Goal: Task Accomplishment & Management: Manage account settings

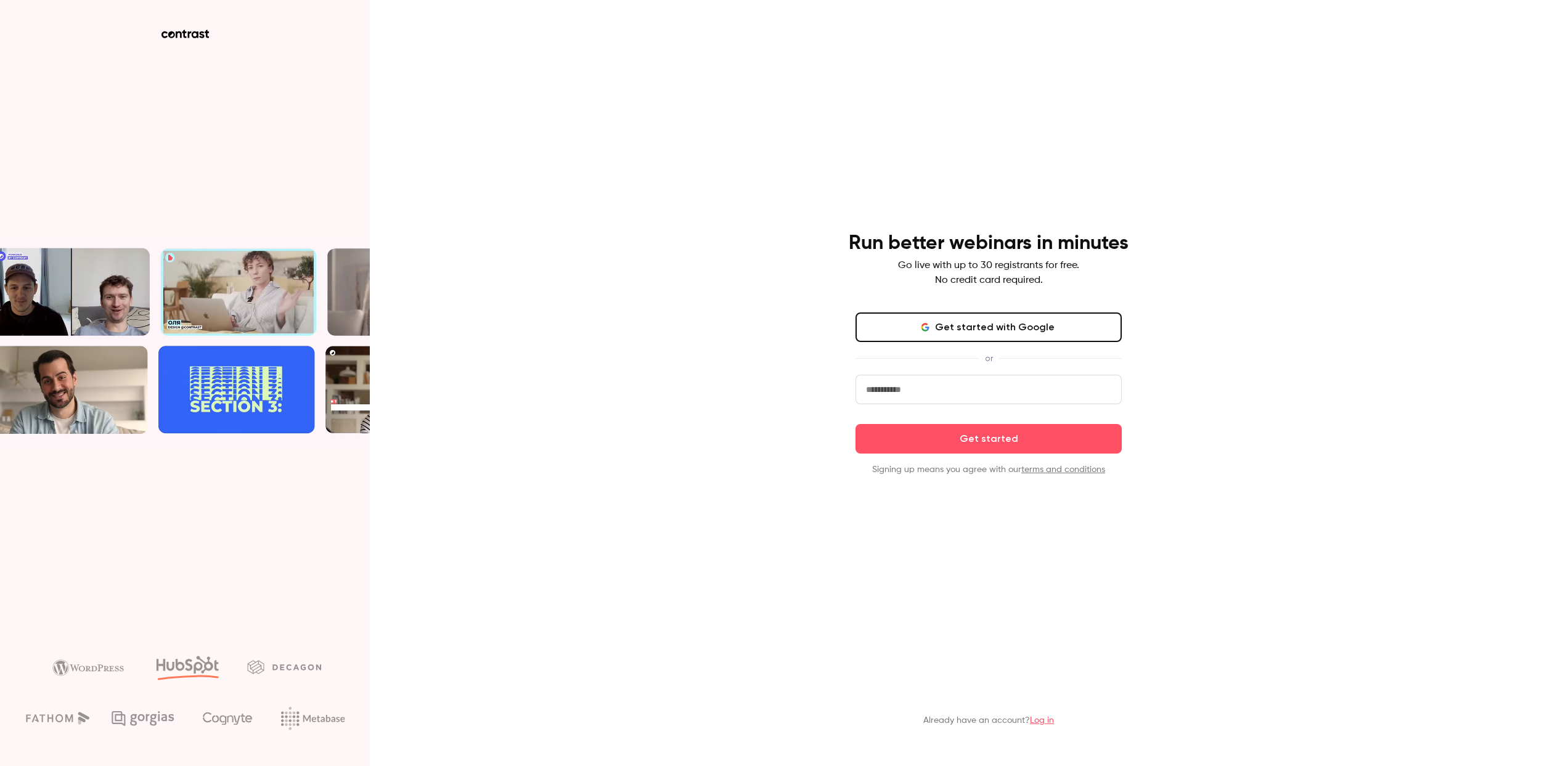
click at [987, 327] on button "Get started with Google" at bounding box center [989, 327] width 266 height 29
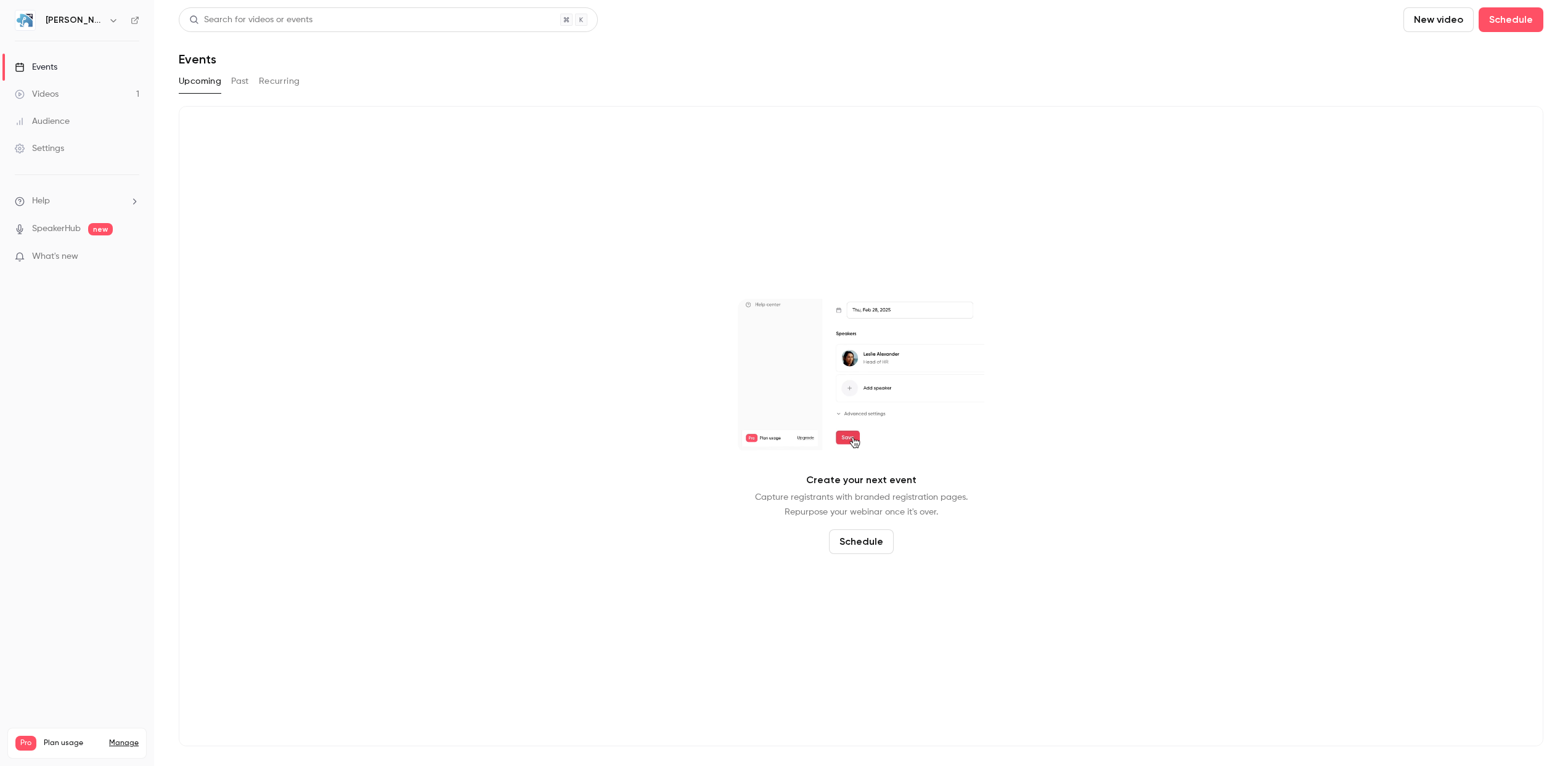
click at [73, 21] on h6 "[PERSON_NAME] Technology Solutions, LLC" at bounding box center [74, 20] width 58 height 12
click at [45, 148] on div "Settings" at bounding box center [39, 148] width 49 height 12
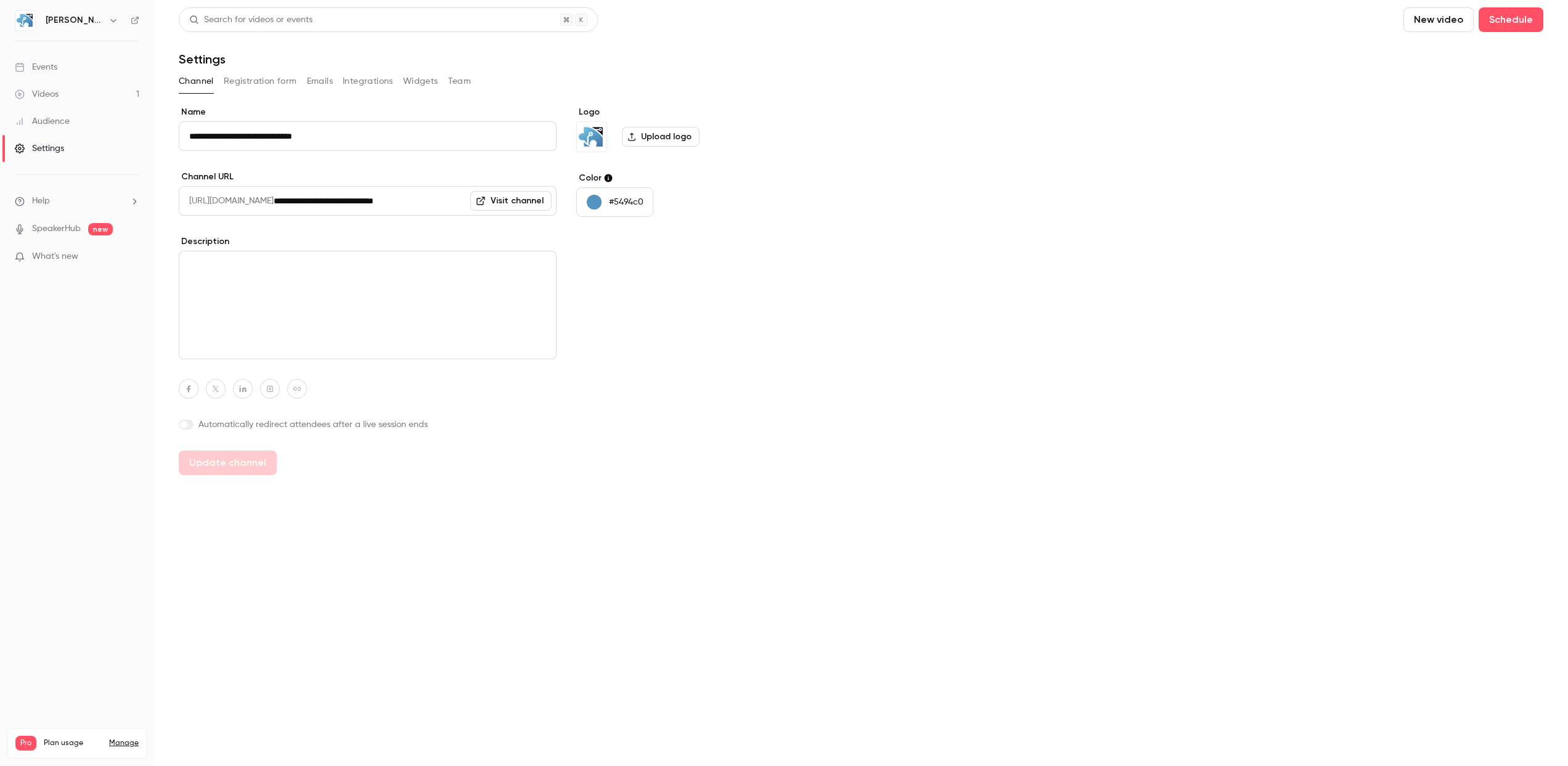
click at [125, 739] on link "Manage" at bounding box center [123, 743] width 29 height 10
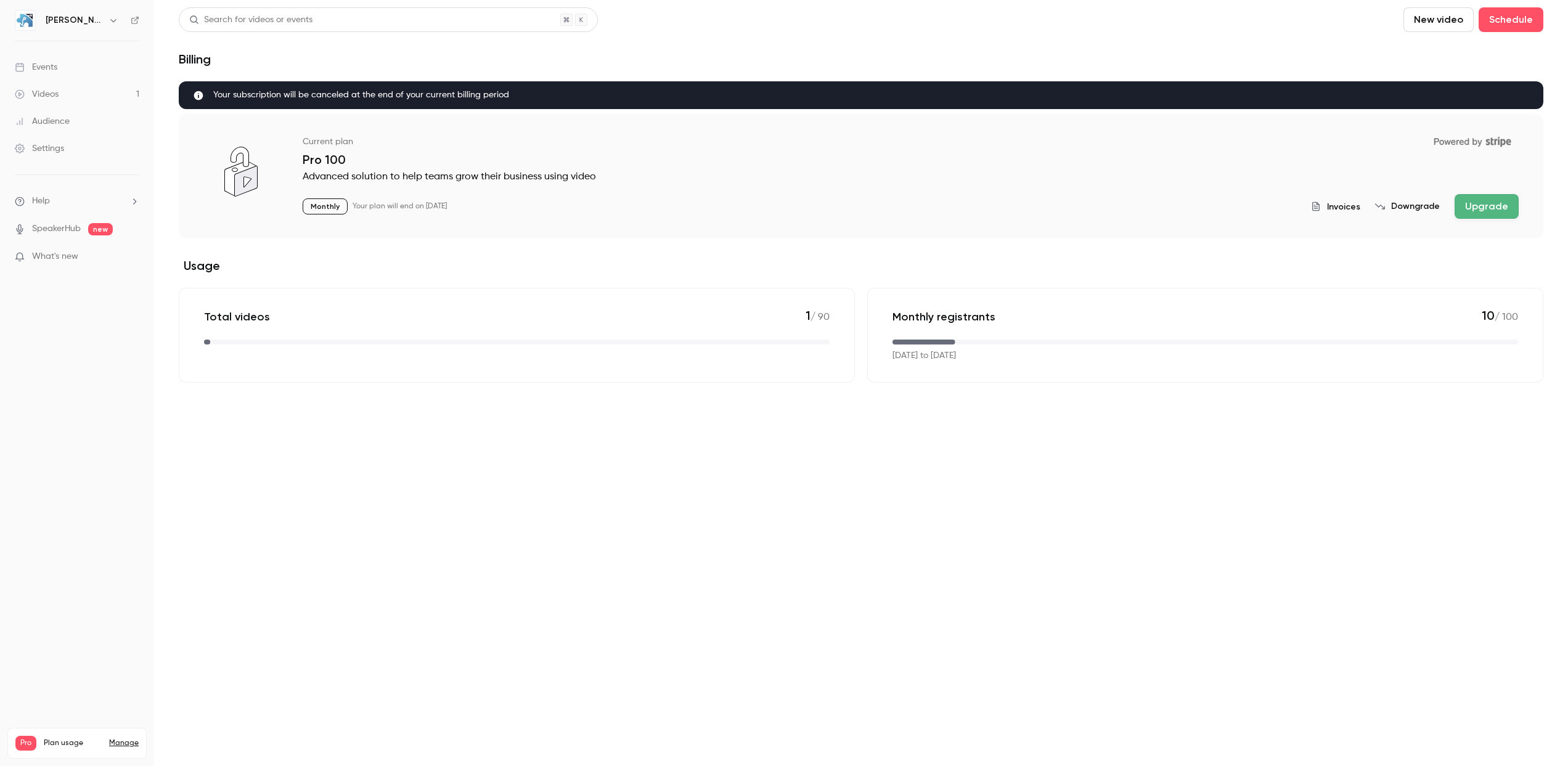
click at [1433, 205] on button "Downgrade" at bounding box center [1408, 206] width 65 height 12
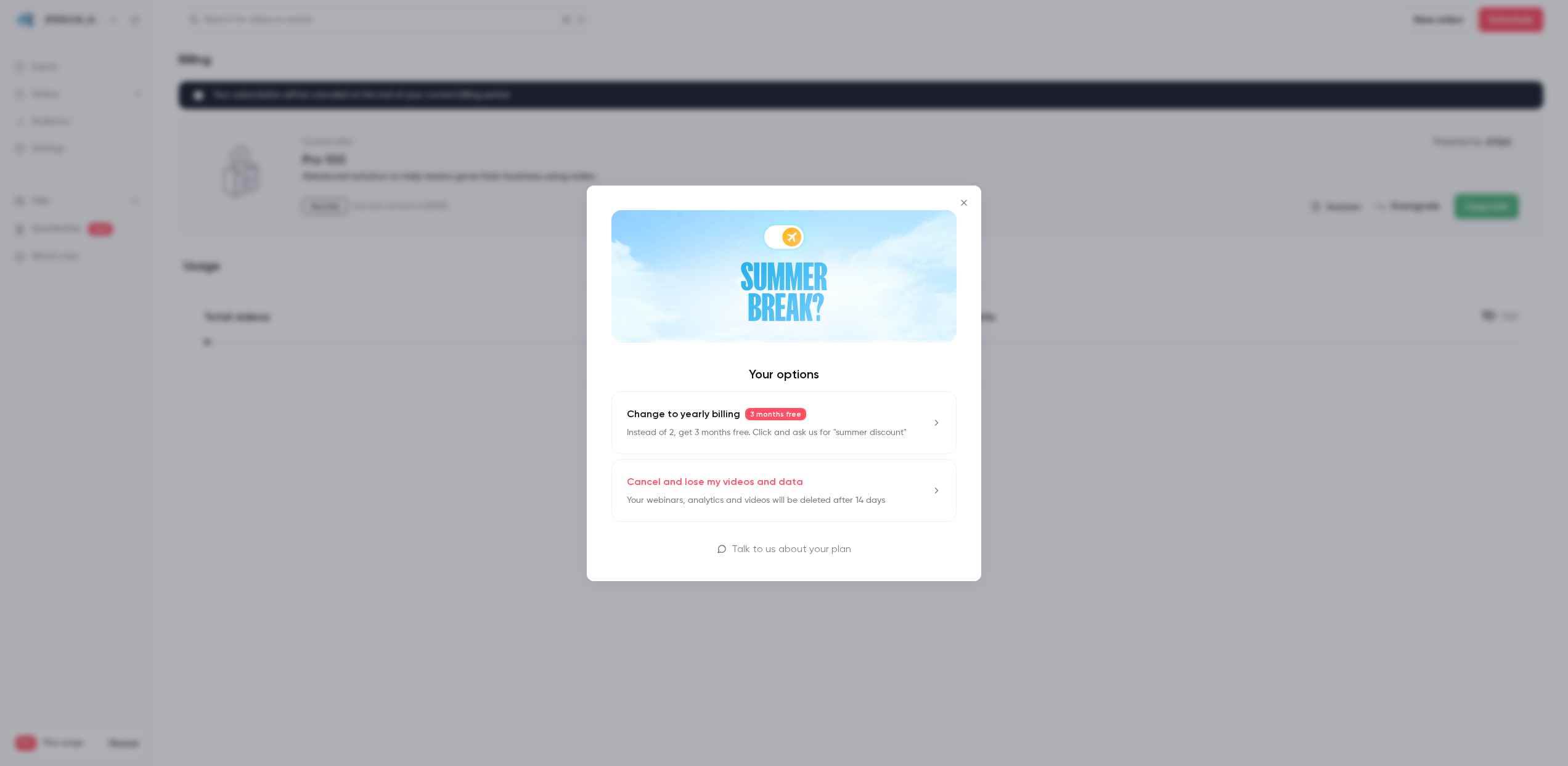
click at [829, 495] on p "Your webinars, analytics and videos will be deleted after 14 days" at bounding box center [756, 501] width 259 height 12
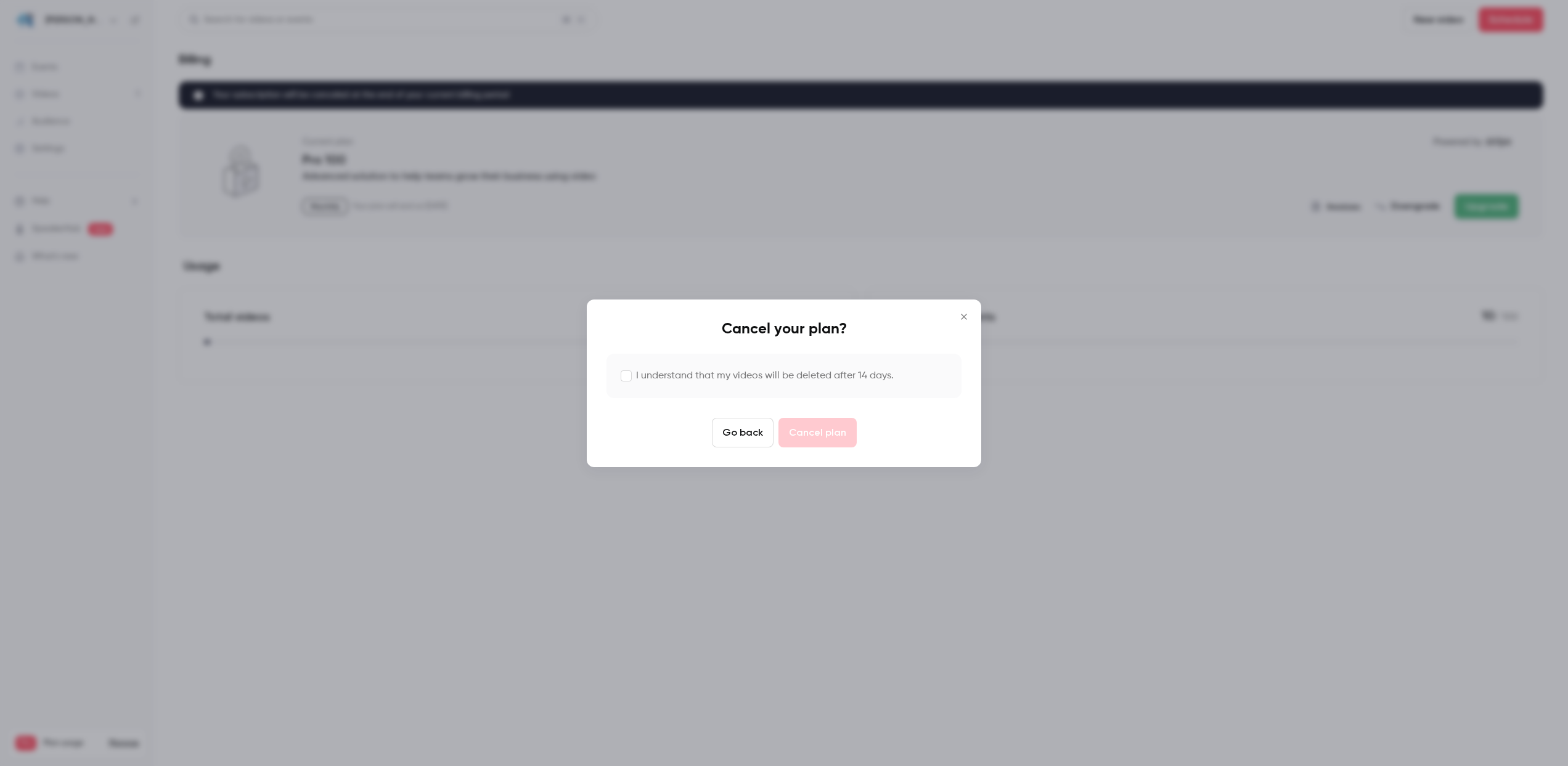
click at [646, 370] on label "I understand that my videos will be deleted after 14 days." at bounding box center [764, 377] width 258 height 15
click at [811, 435] on button "Cancel plan" at bounding box center [818, 433] width 79 height 29
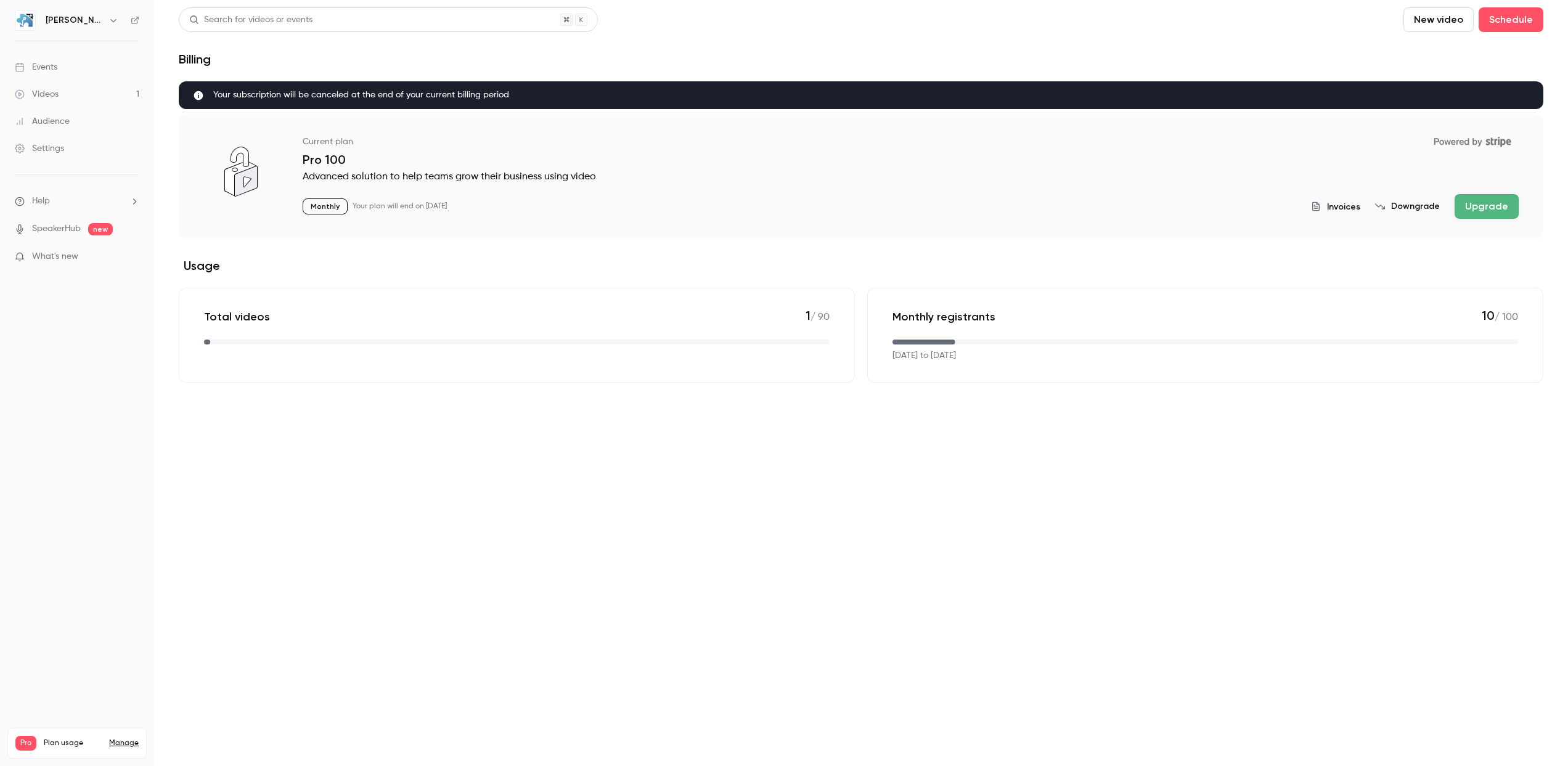
click at [57, 18] on h6 "[PERSON_NAME] Technology Solutions, LLC" at bounding box center [74, 20] width 58 height 12
click at [54, 25] on h6 "[PERSON_NAME] Technology Solutions, LLC" at bounding box center [74, 20] width 58 height 12
click at [110, 20] on icon "button" at bounding box center [113, 20] width 10 height 10
click at [72, 65] on div "dCypher Technology Solutions, LLC rob@dcypher.io Billing Pro New channel Log out" at bounding box center [126, 123] width 231 height 145
click at [67, 112] on div "Billing" at bounding box center [128, 114] width 165 height 12
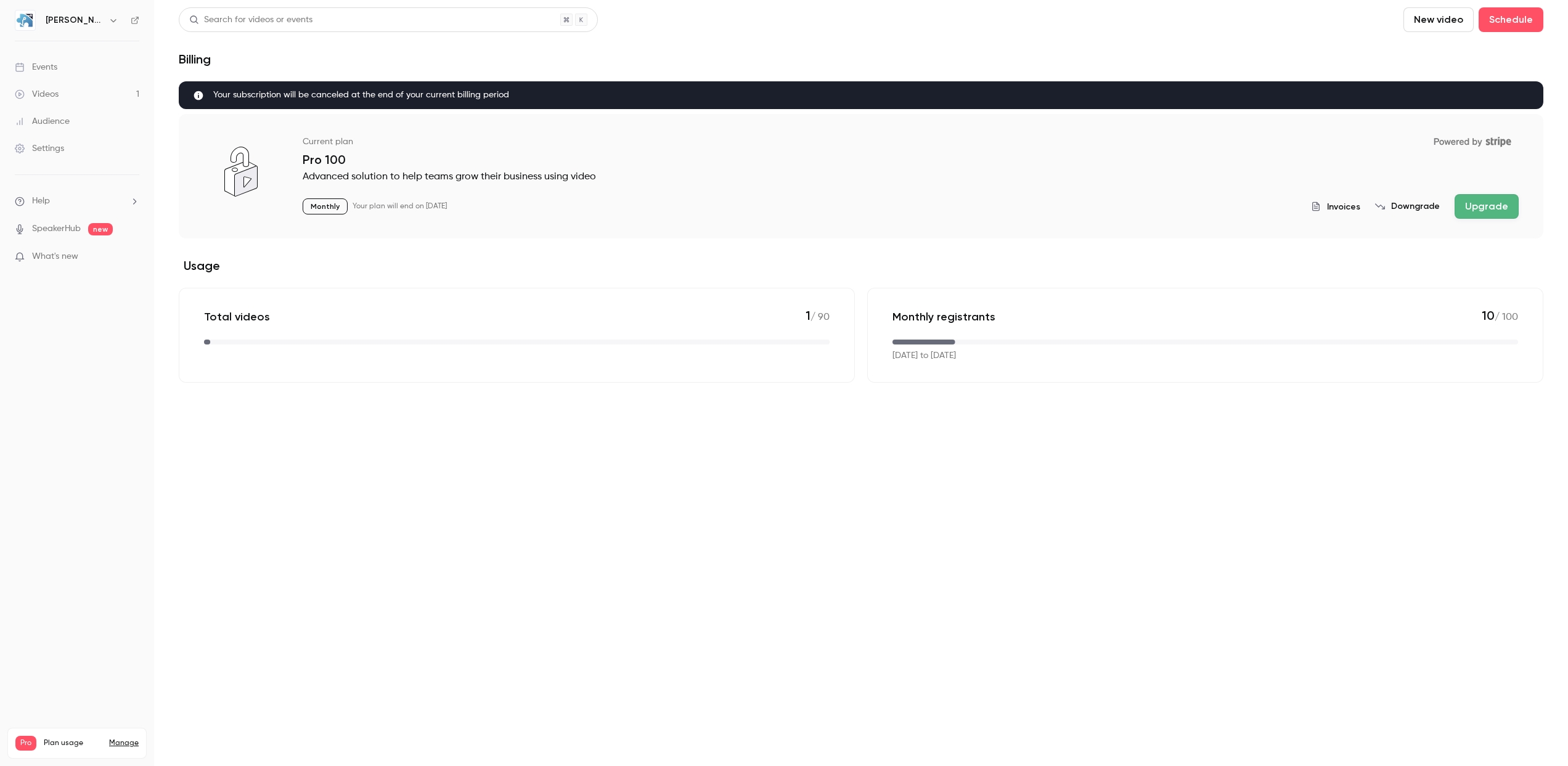
click at [378, 52] on div "Billing" at bounding box center [860, 59] width 1365 height 15
